Goal: Information Seeking & Learning: Learn about a topic

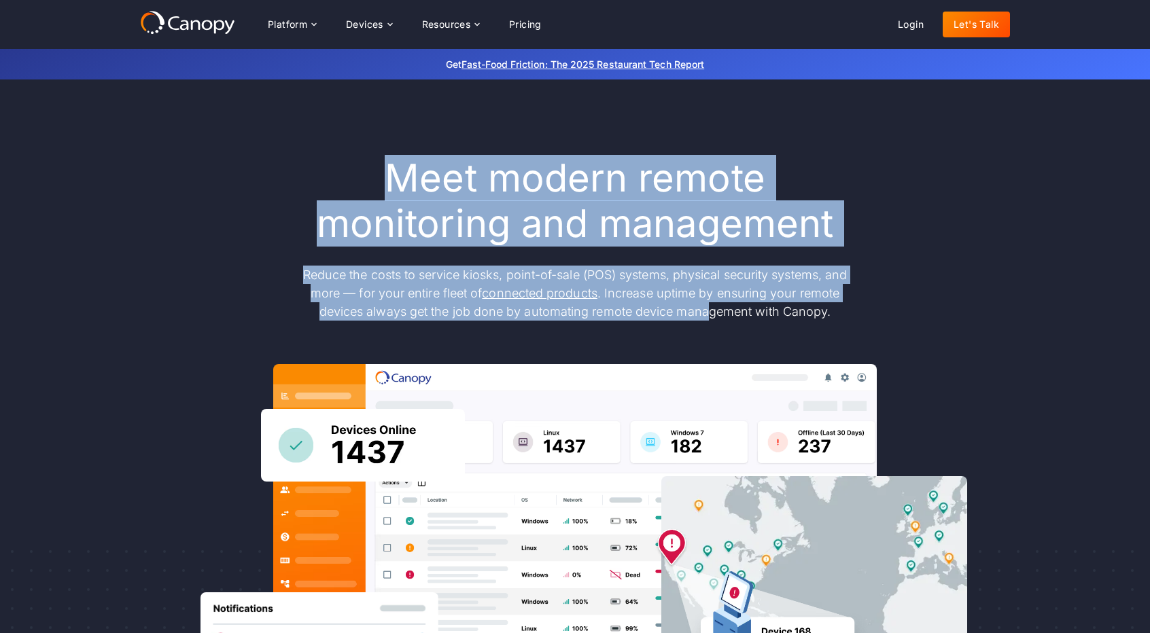
drag, startPoint x: 380, startPoint y: 180, endPoint x: 433, endPoint y: 335, distance: 163.7
click at [704, 324] on div "Meet modern remote monitoring and management Reduce the costs to service kiosks…" at bounding box center [575, 446] width 870 height 580
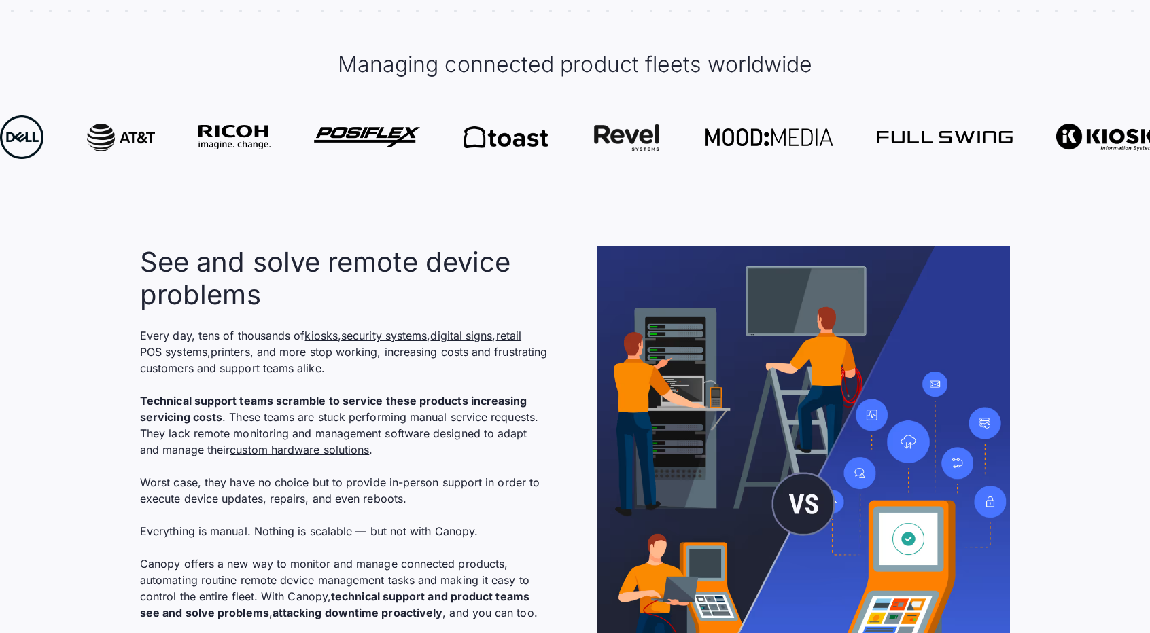
scroll to position [815, 0]
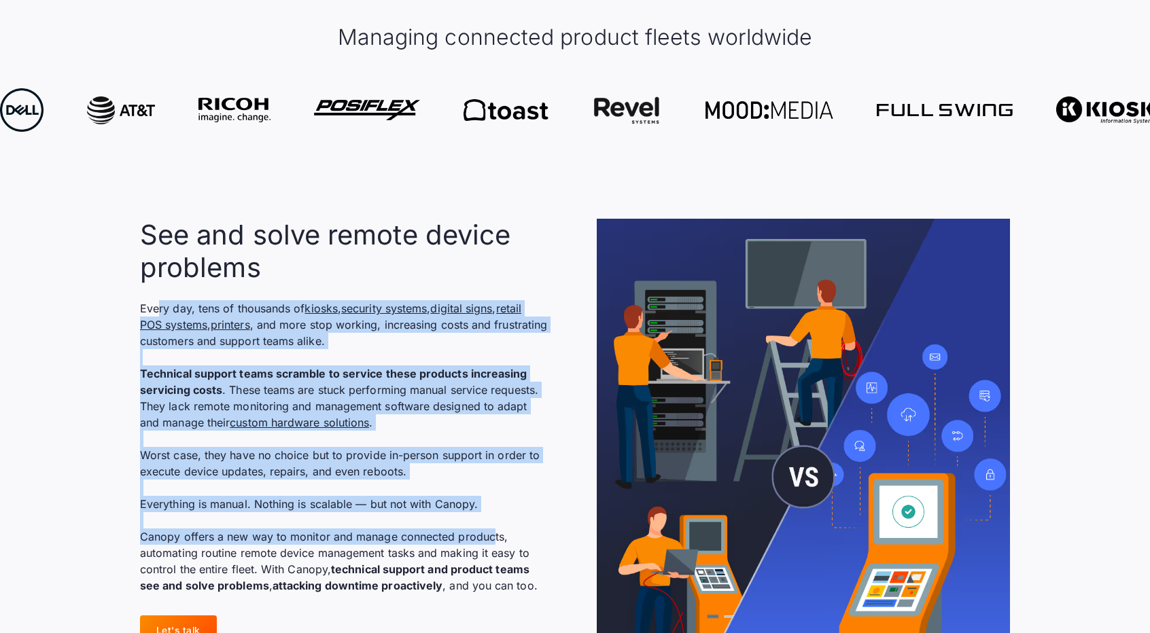
drag, startPoint x: 157, startPoint y: 298, endPoint x: 491, endPoint y: 529, distance: 405.8
click at [491, 529] on div "See and solve remote device problems Every day, tens of thousands of kiosks , s…" at bounding box center [344, 406] width 408 height 375
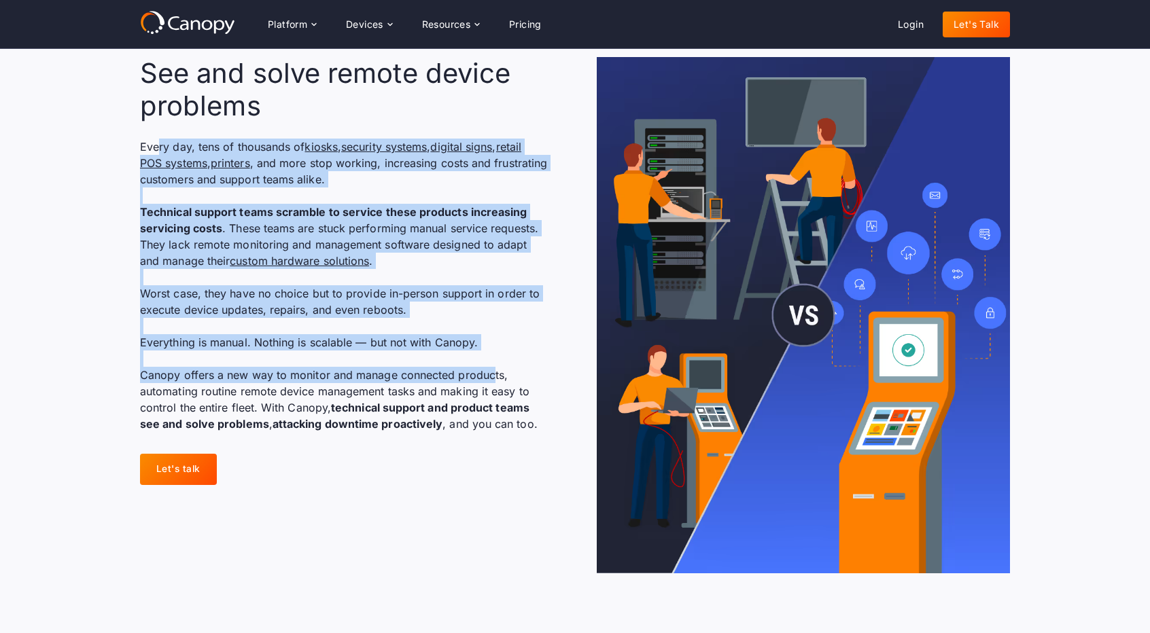
scroll to position [951, 0]
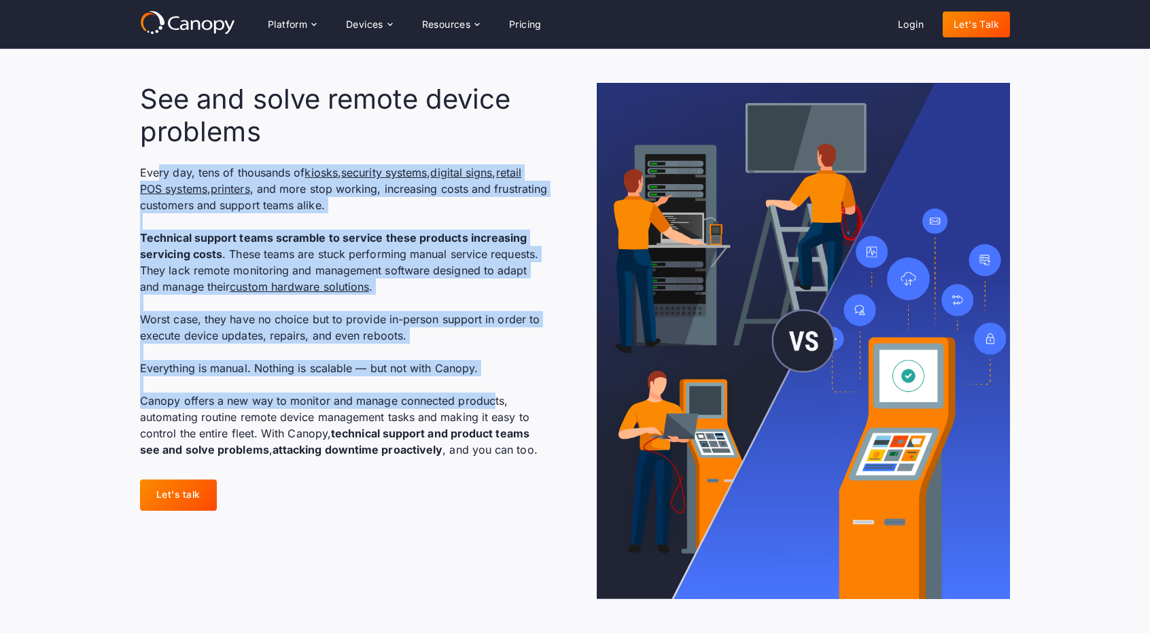
click at [145, 406] on p "Every day, tens of thousands of kiosks , security systems , digital signs , ret…" at bounding box center [344, 311] width 408 height 294
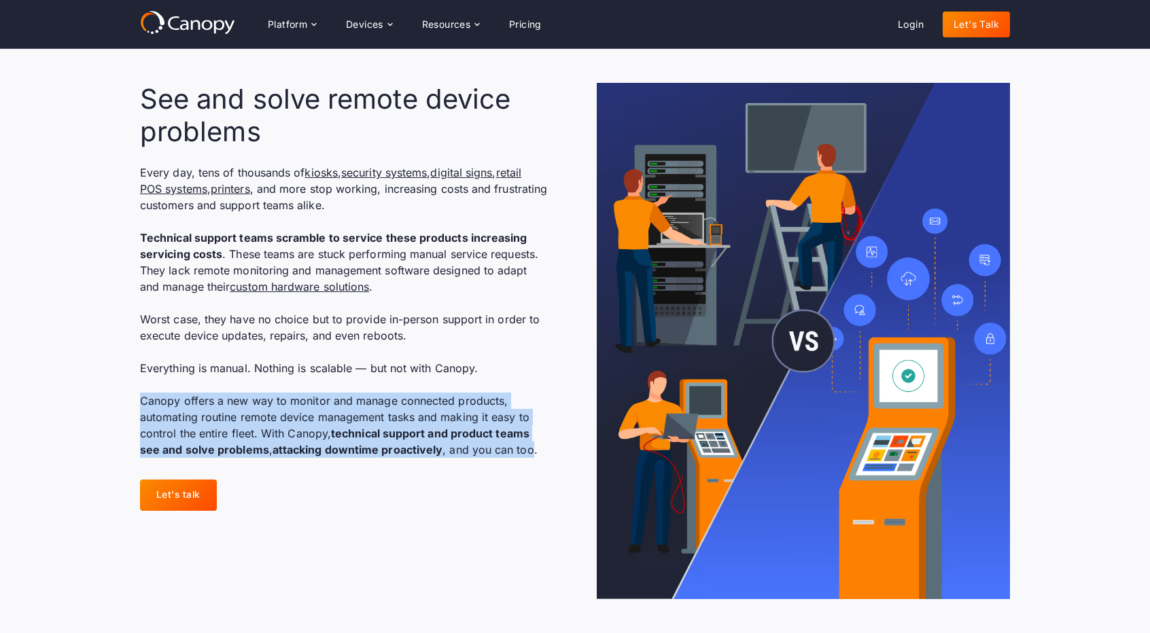
drag, startPoint x: 142, startPoint y: 395, endPoint x: 529, endPoint y: 461, distance: 392.3
click at [529, 461] on div "See and solve remote device problems Every day, tens of thousands of kiosks , s…" at bounding box center [346, 297] width 413 height 428
click at [513, 457] on p "Every day, tens of thousands of kiosks , security systems , digital signs , ret…" at bounding box center [344, 311] width 408 height 294
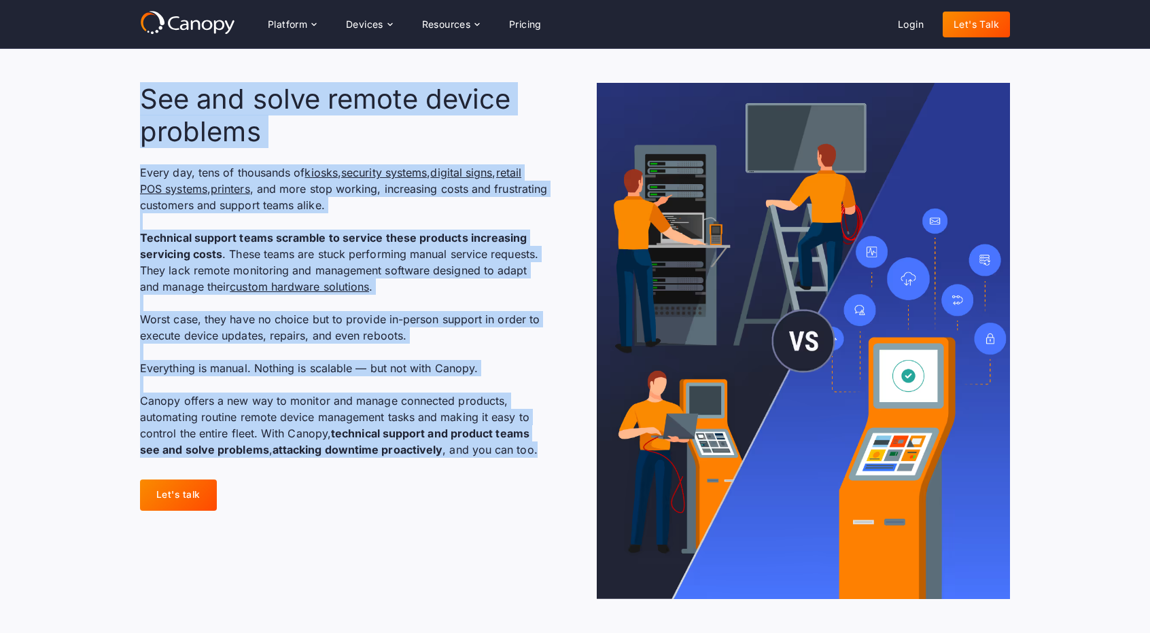
drag, startPoint x: 535, startPoint y: 446, endPoint x: 139, endPoint y: 109, distance: 521.0
click at [139, 109] on section "See and solve remote device problems Every day, tens of thousands of kiosks , s…" at bounding box center [575, 340] width 1150 height 603
click at [313, 311] on p "Every day, tens of thousands of kiosks , security systems , digital signs , ret…" at bounding box center [344, 311] width 408 height 294
click at [273, 279] on p "Every day, tens of thousands of kiosks , security systems , digital signs , ret…" at bounding box center [344, 311] width 408 height 294
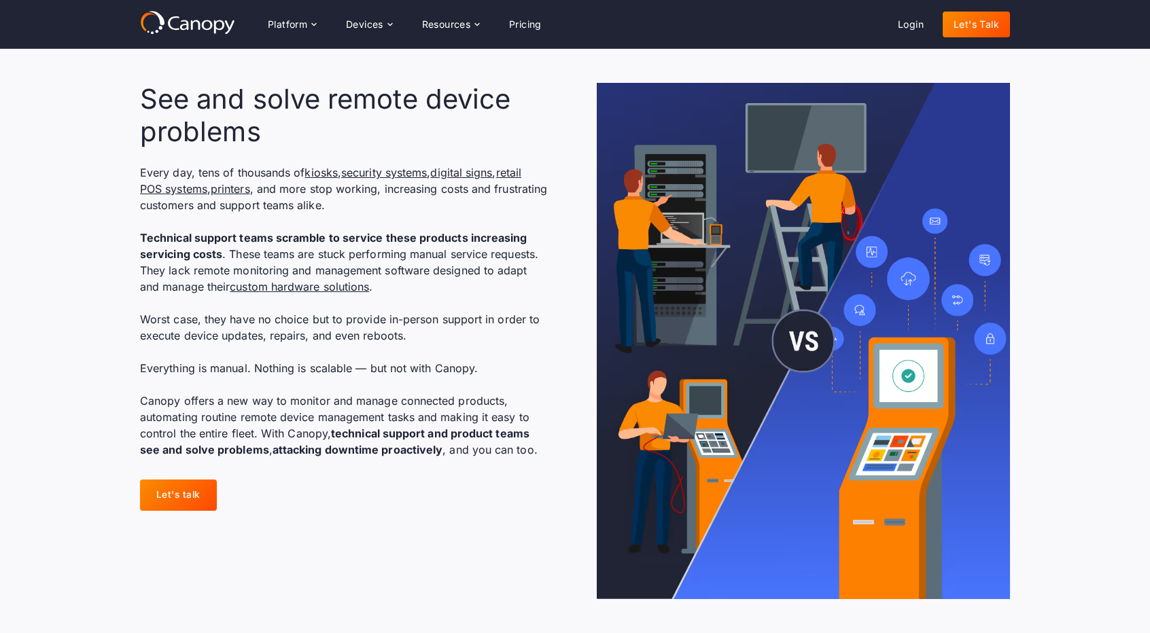
click at [228, 357] on p "Every day, tens of thousands of kiosks , security systems , digital signs , ret…" at bounding box center [344, 311] width 408 height 294
click at [363, 22] on div "Devices" at bounding box center [364, 25] width 37 height 10
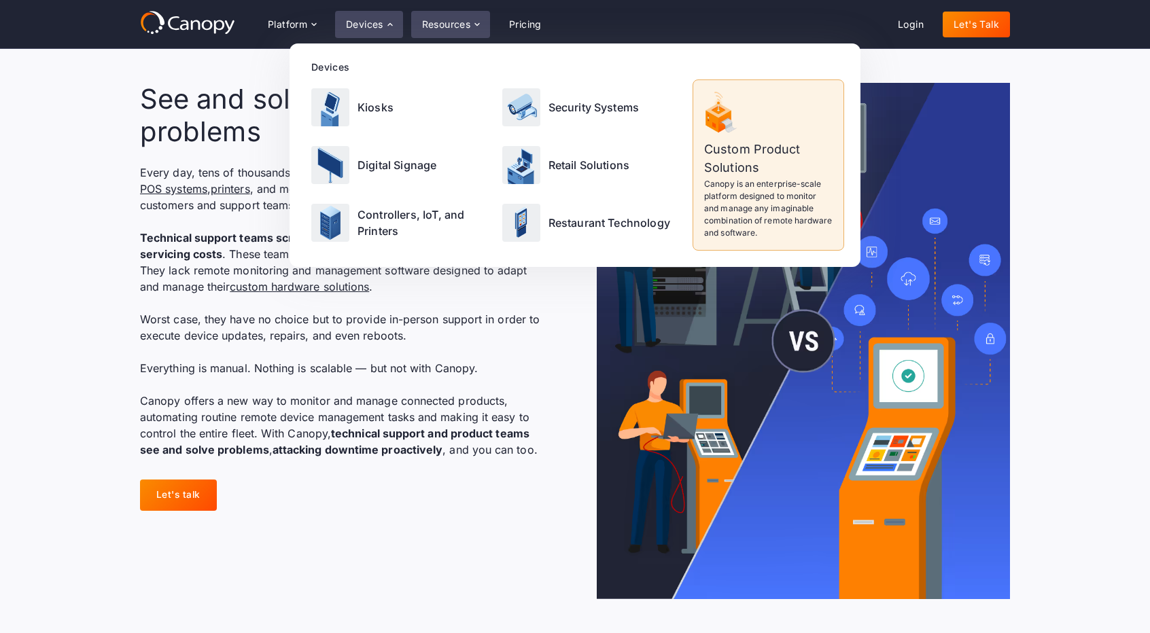
click at [450, 22] on div "Resources" at bounding box center [446, 25] width 49 height 10
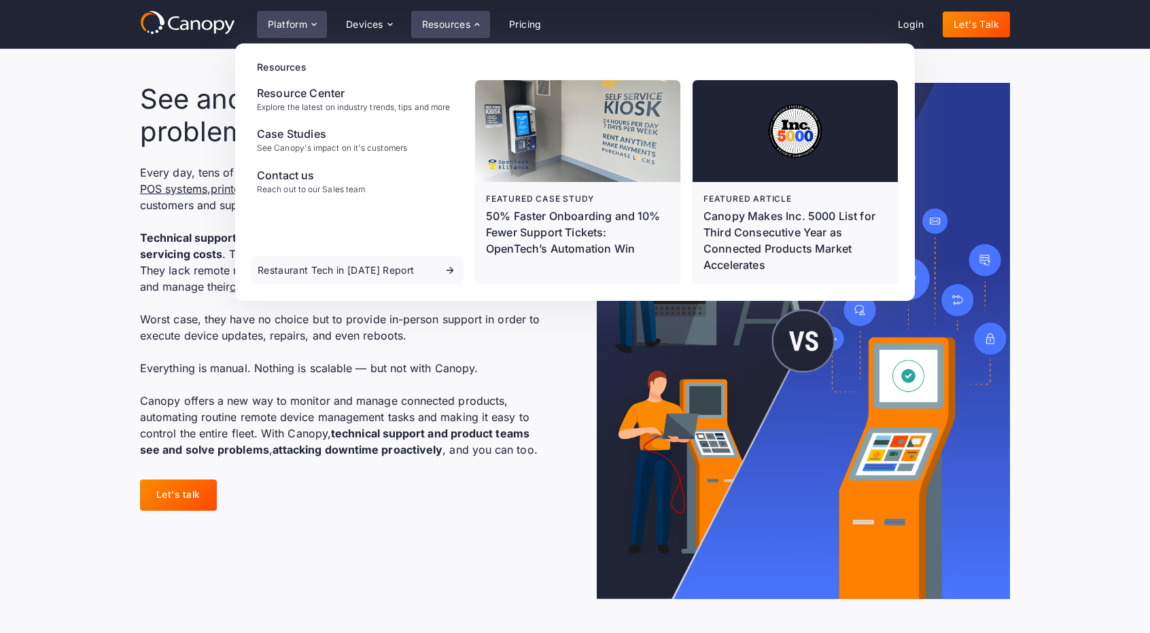
click at [307, 28] on div "Platform" at bounding box center [292, 24] width 70 height 27
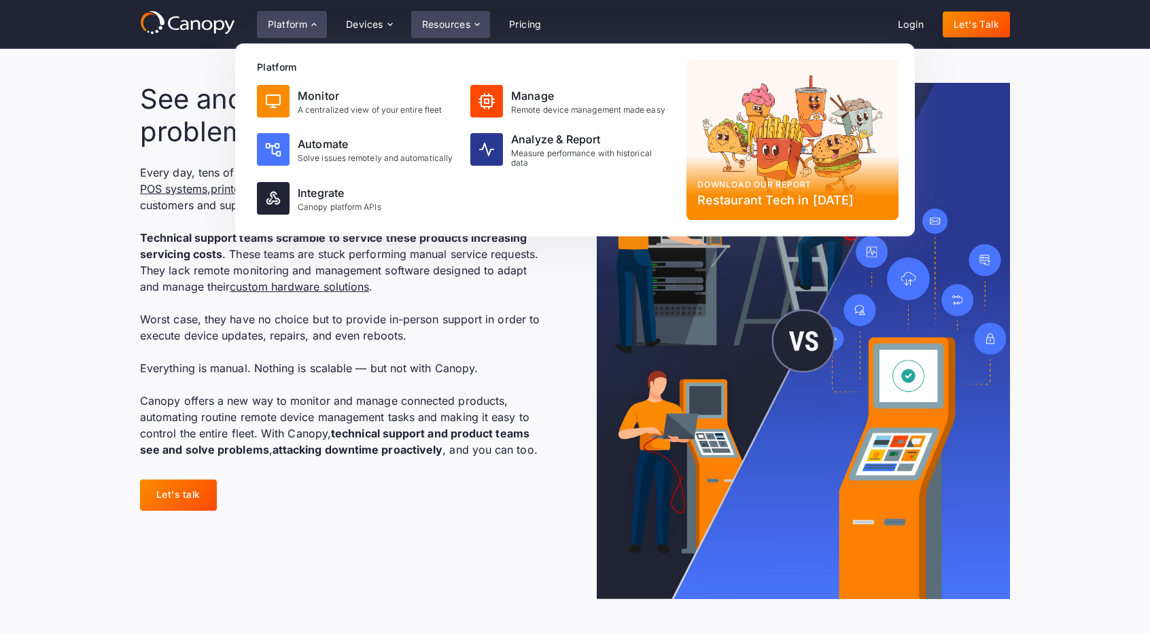
click at [471, 21] on div "Resources" at bounding box center [446, 25] width 49 height 10
